Goal: Complete application form

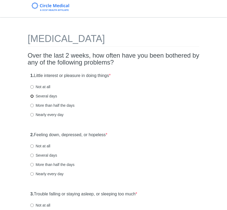
click at [33, 97] on input "Several days" at bounding box center [31, 96] width 3 height 3
radio input "true"
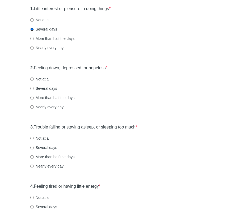
scroll to position [80, 0]
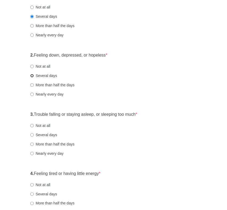
click at [33, 75] on input "Several days" at bounding box center [31, 75] width 3 height 3
radio input "true"
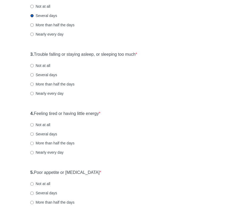
scroll to position [160, 0]
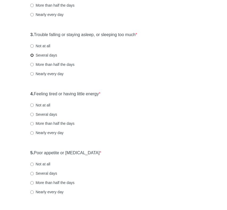
click at [32, 56] on input "Several days" at bounding box center [31, 55] width 3 height 3
radio input "true"
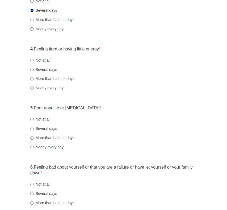
scroll to position [213, 0]
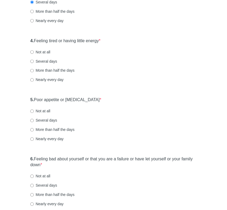
click at [34, 60] on label "Several days" at bounding box center [43, 61] width 27 height 5
click at [34, 60] on input "Several days" at bounding box center [31, 61] width 3 height 3
radio input "true"
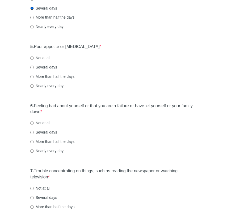
scroll to position [293, 0]
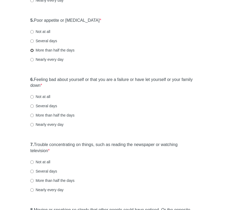
click at [31, 51] on input "More than half the days" at bounding box center [31, 50] width 3 height 3
radio input "true"
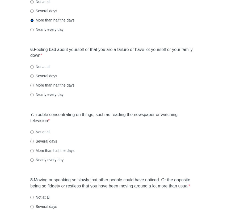
scroll to position [346, 0]
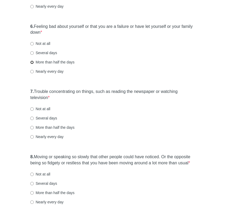
click at [32, 63] on input "More than half the days" at bounding box center [31, 62] width 3 height 3
radio input "true"
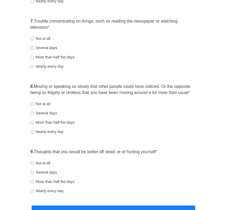
scroll to position [426, 0]
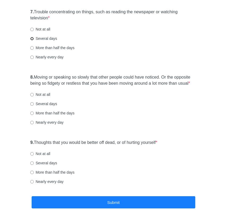
click at [33, 39] on input "Several days" at bounding box center [31, 38] width 3 height 3
radio input "true"
click at [31, 93] on input "Not at all" at bounding box center [31, 94] width 3 height 3
radio input "true"
click at [31, 153] on input "Not at all" at bounding box center [31, 153] width 3 height 3
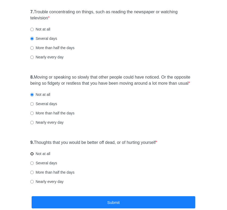
radio input "true"
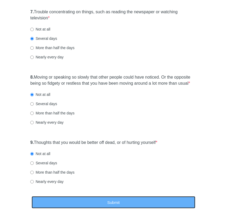
click at [114, 203] on button "Submit" at bounding box center [114, 203] width 164 height 13
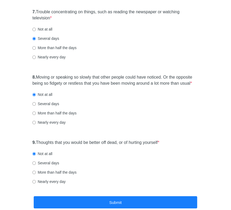
scroll to position [0, 0]
